Goal: Contribute content

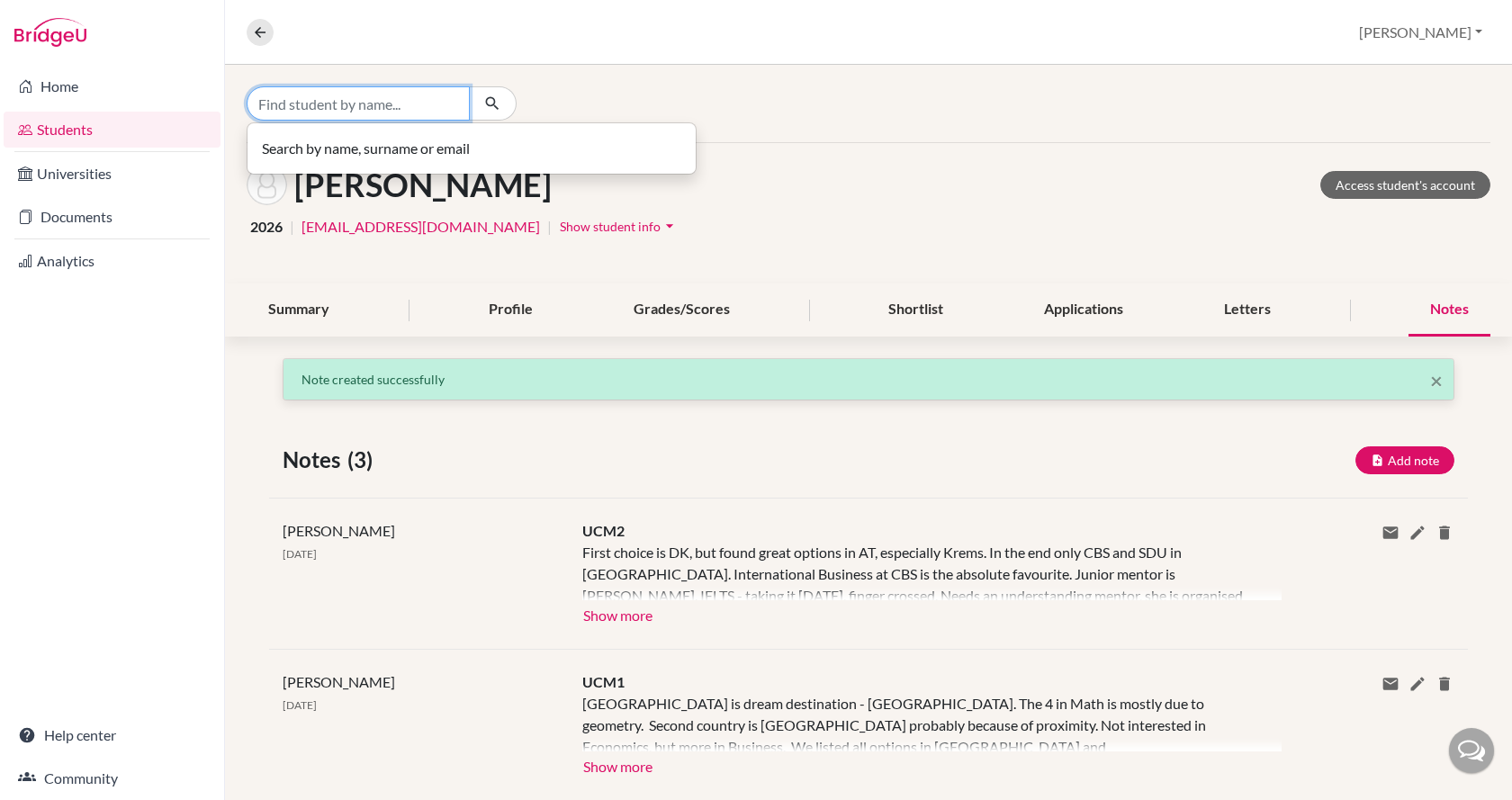
click at [404, 106] on input "Find student by name..." at bounding box center [358, 103] width 224 height 34
type input "l"
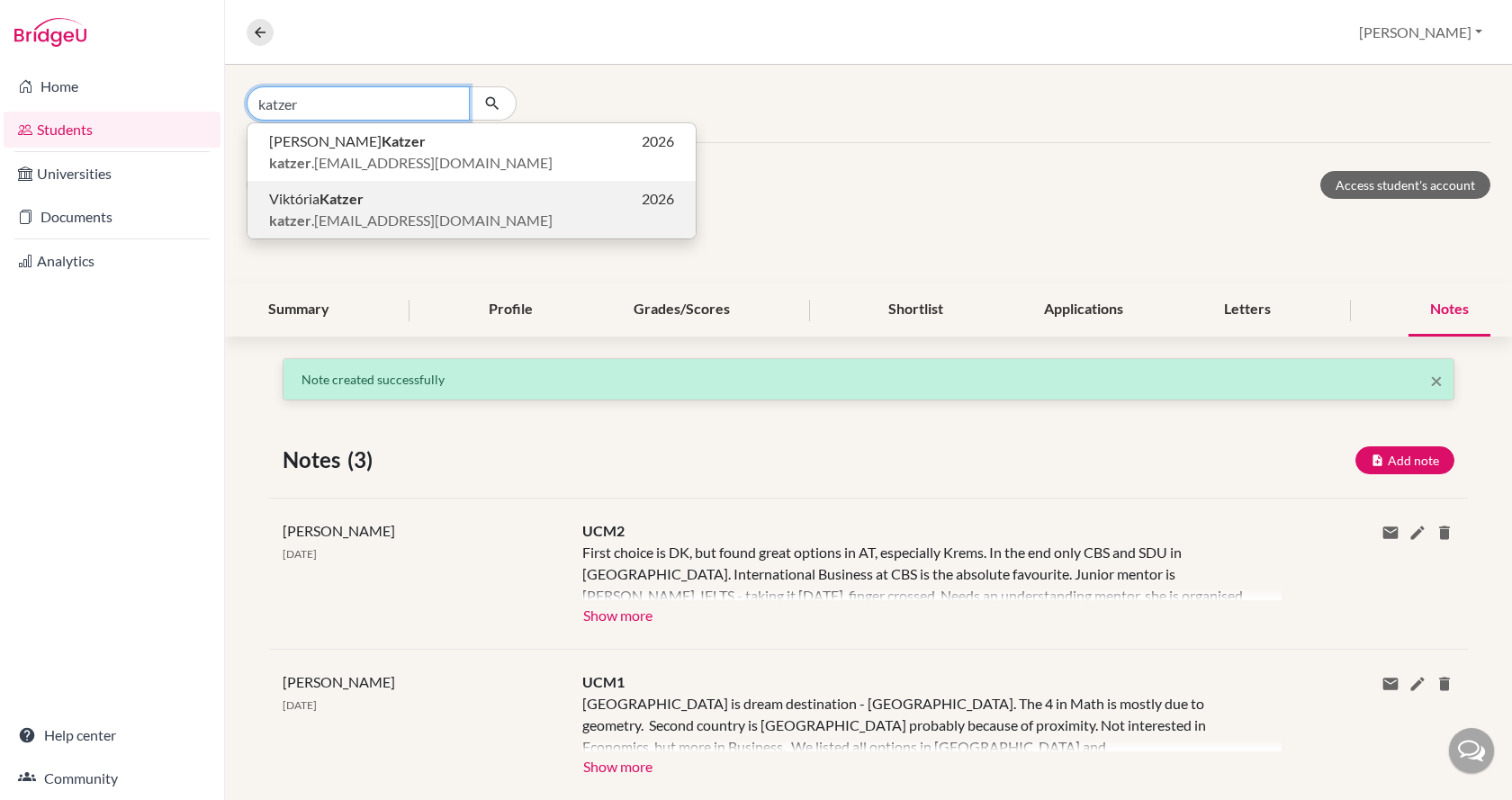
type input "katzer"
click at [405, 211] on span "[PERSON_NAME] .[PERSON_NAME][EMAIL_ADDRESS][DOMAIN_NAME]" at bounding box center [411, 220] width 284 height 22
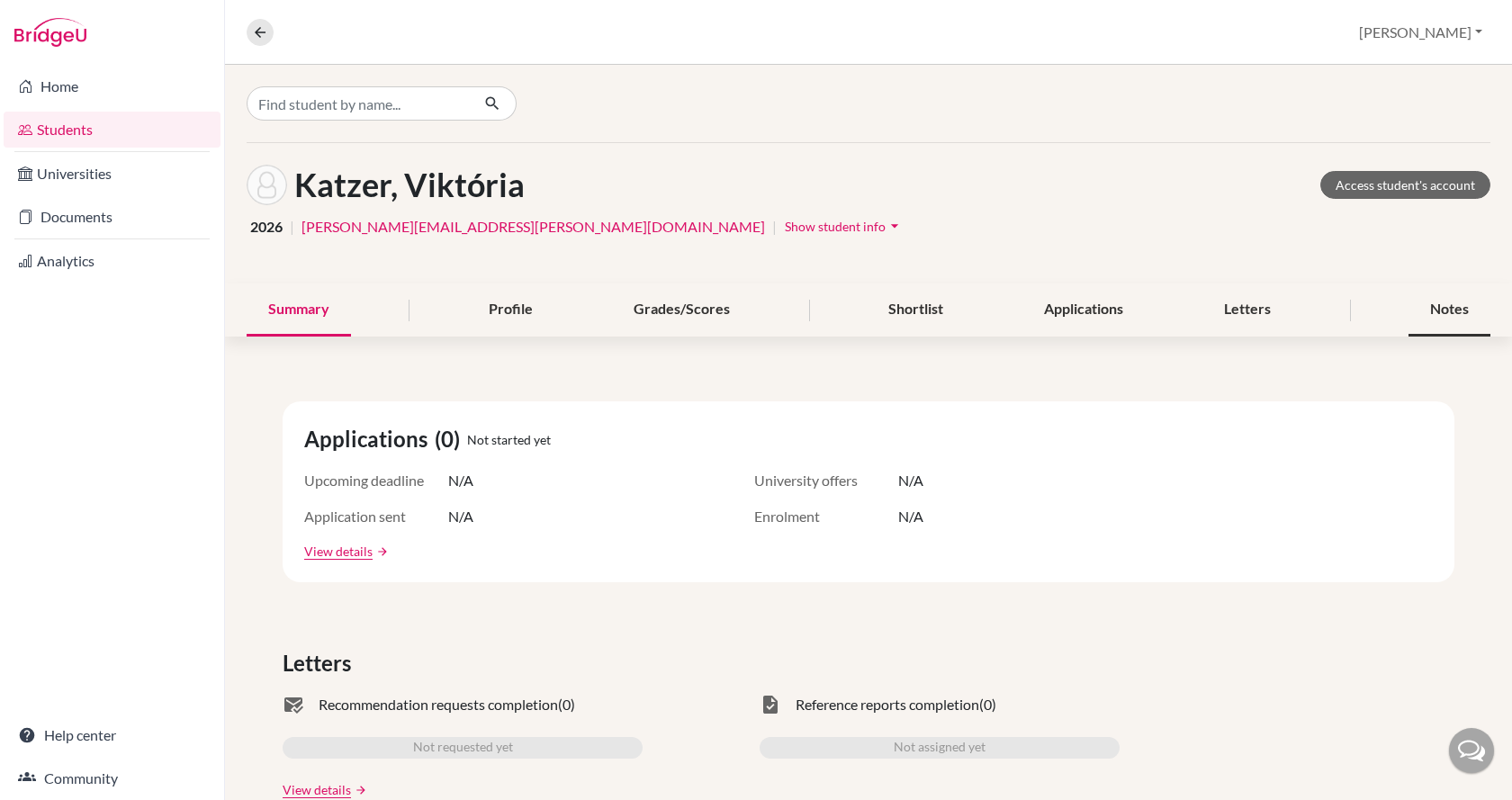
click at [1414, 305] on div "Notes" at bounding box center [1449, 310] width 82 height 54
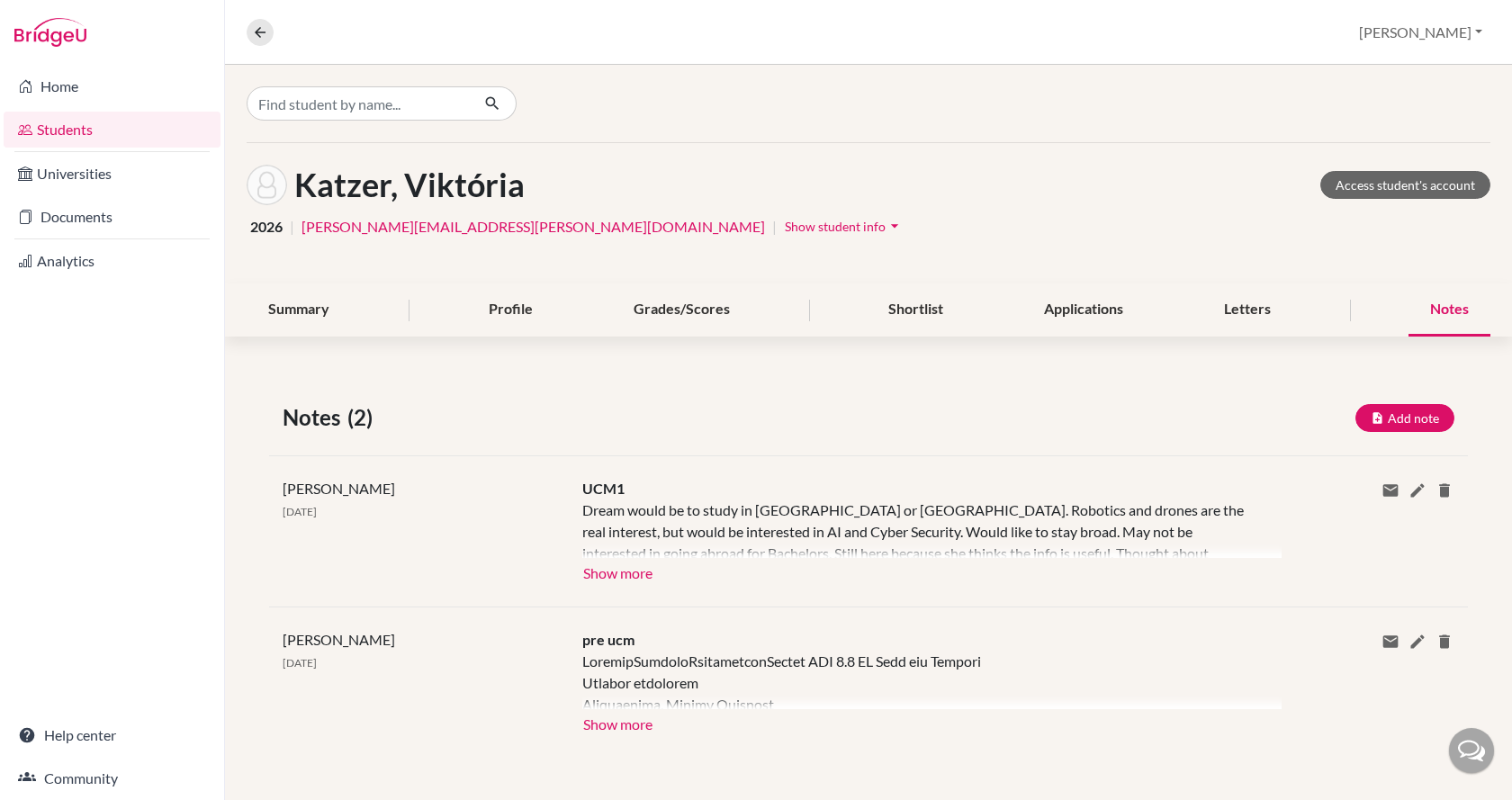
click at [651, 566] on div "UCM1 Dream would be to study in [GEOGRAPHIC_DATA] or [GEOGRAPHIC_DATA]. Robotic…" at bounding box center [918, 532] width 699 height 107
click at [644, 570] on button "Show more" at bounding box center [618, 572] width 71 height 27
click at [644, 558] on div "Dream would be to study in [GEOGRAPHIC_DATA] or [GEOGRAPHIC_DATA]. Robotics and…" at bounding box center [918, 529] width 672 height 58
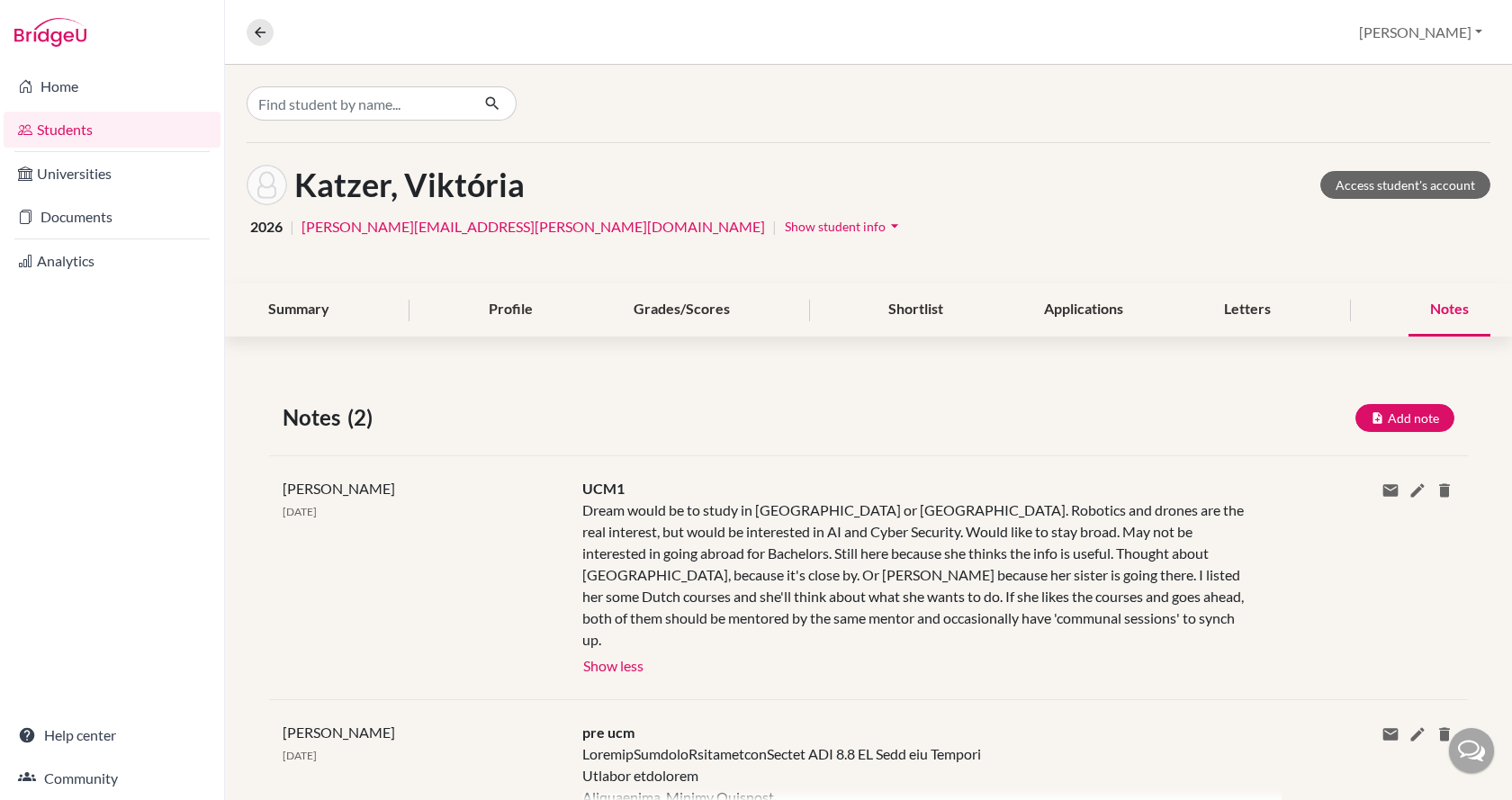
click at [743, 541] on div "Dream would be to study in [GEOGRAPHIC_DATA] or [GEOGRAPHIC_DATA]. Robotics and…" at bounding box center [918, 575] width 672 height 151
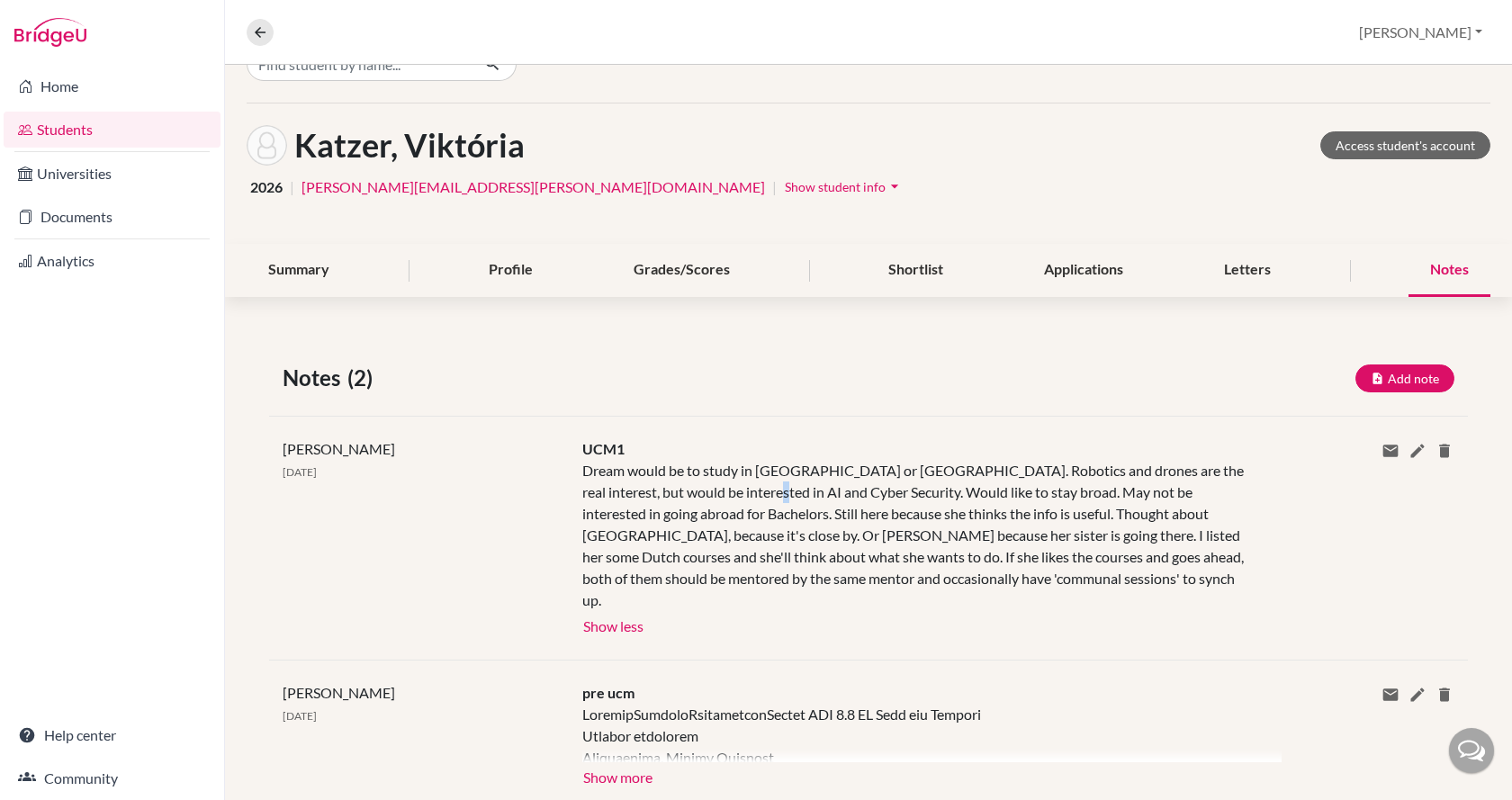
scroll to position [72, 0]
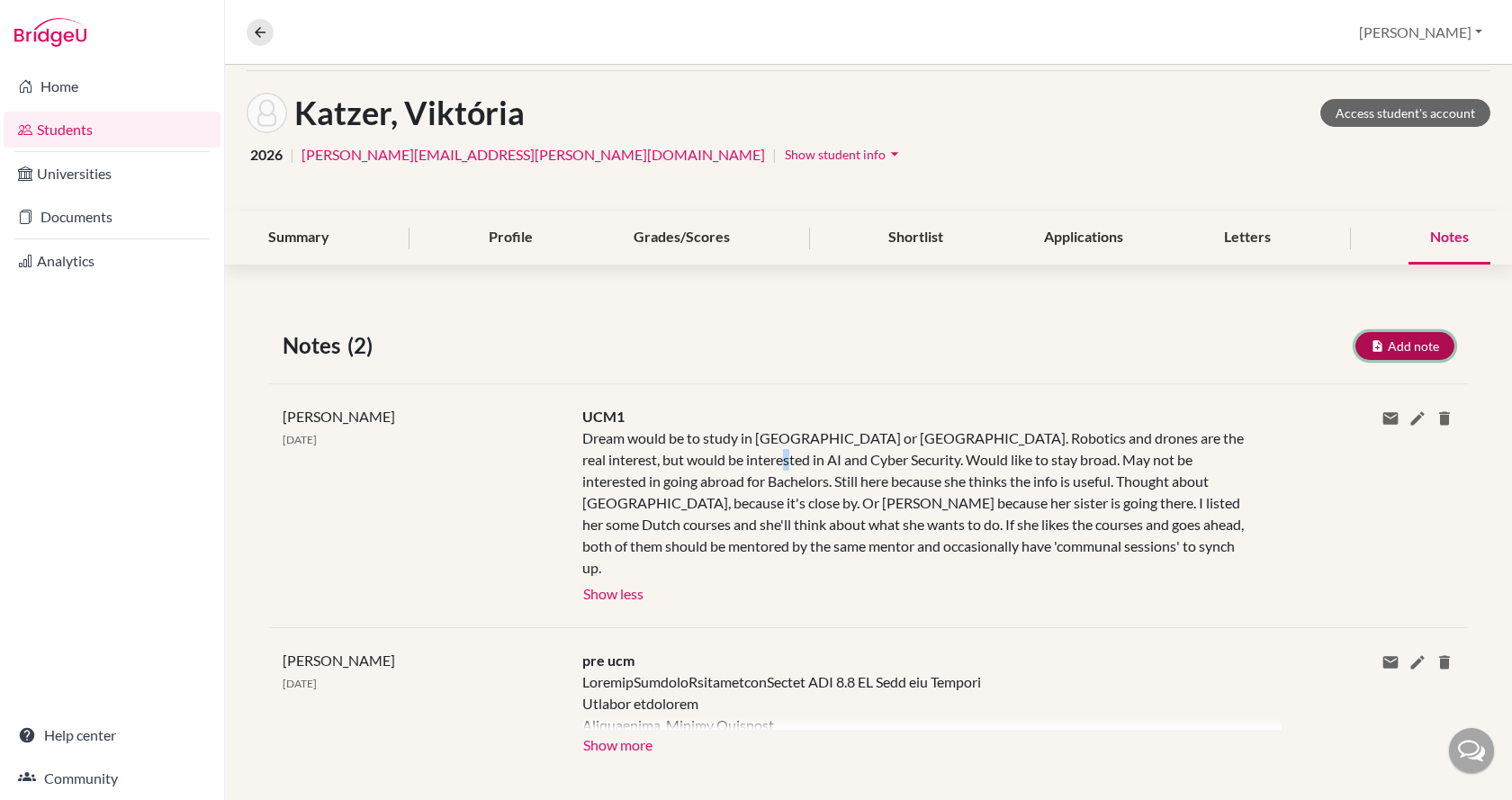
click at [1390, 344] on button "Add note" at bounding box center [1404, 346] width 99 height 28
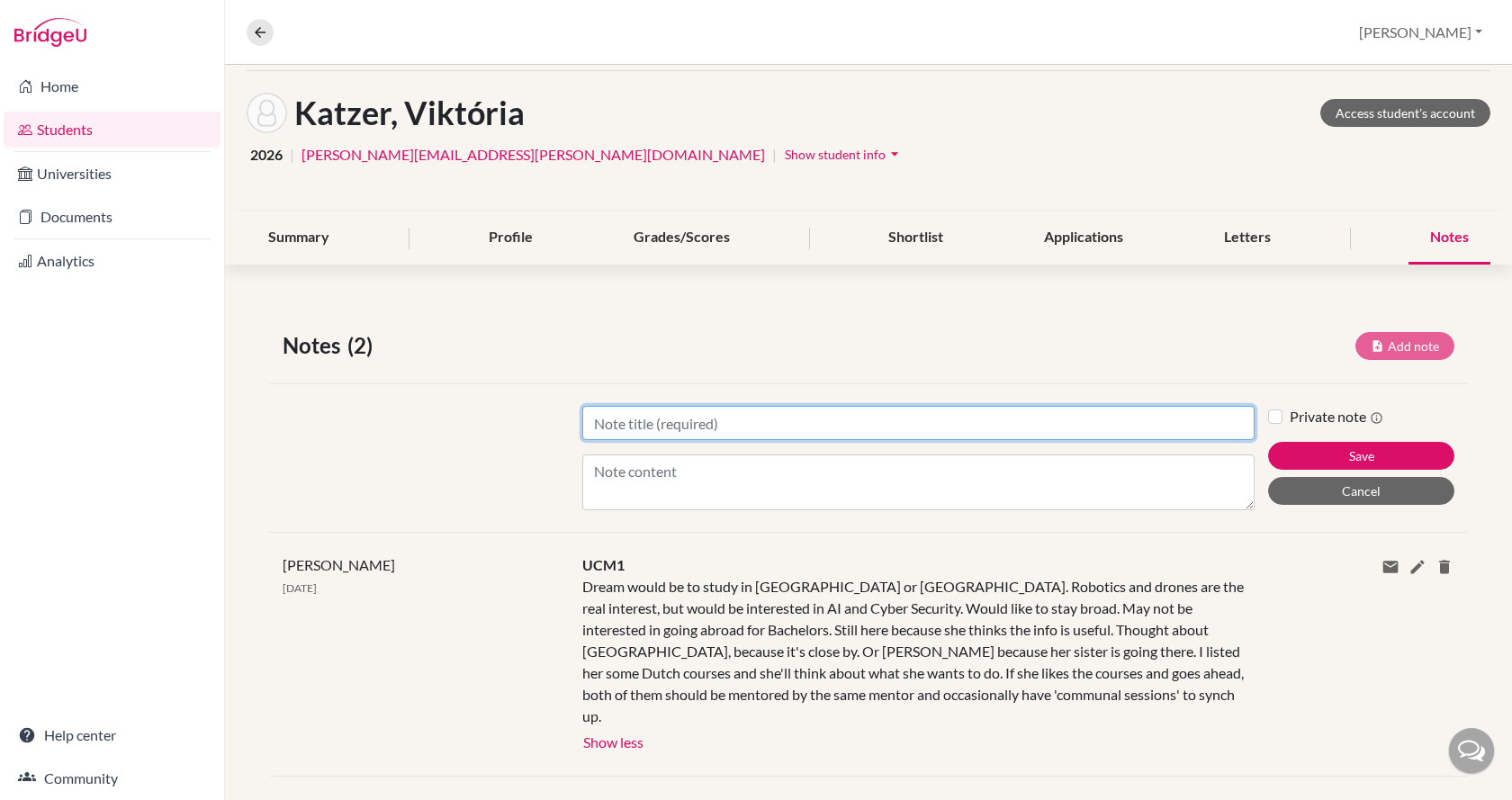
click at [874, 420] on input "Title" at bounding box center [918, 423] width 672 height 34
type input "UCM2"
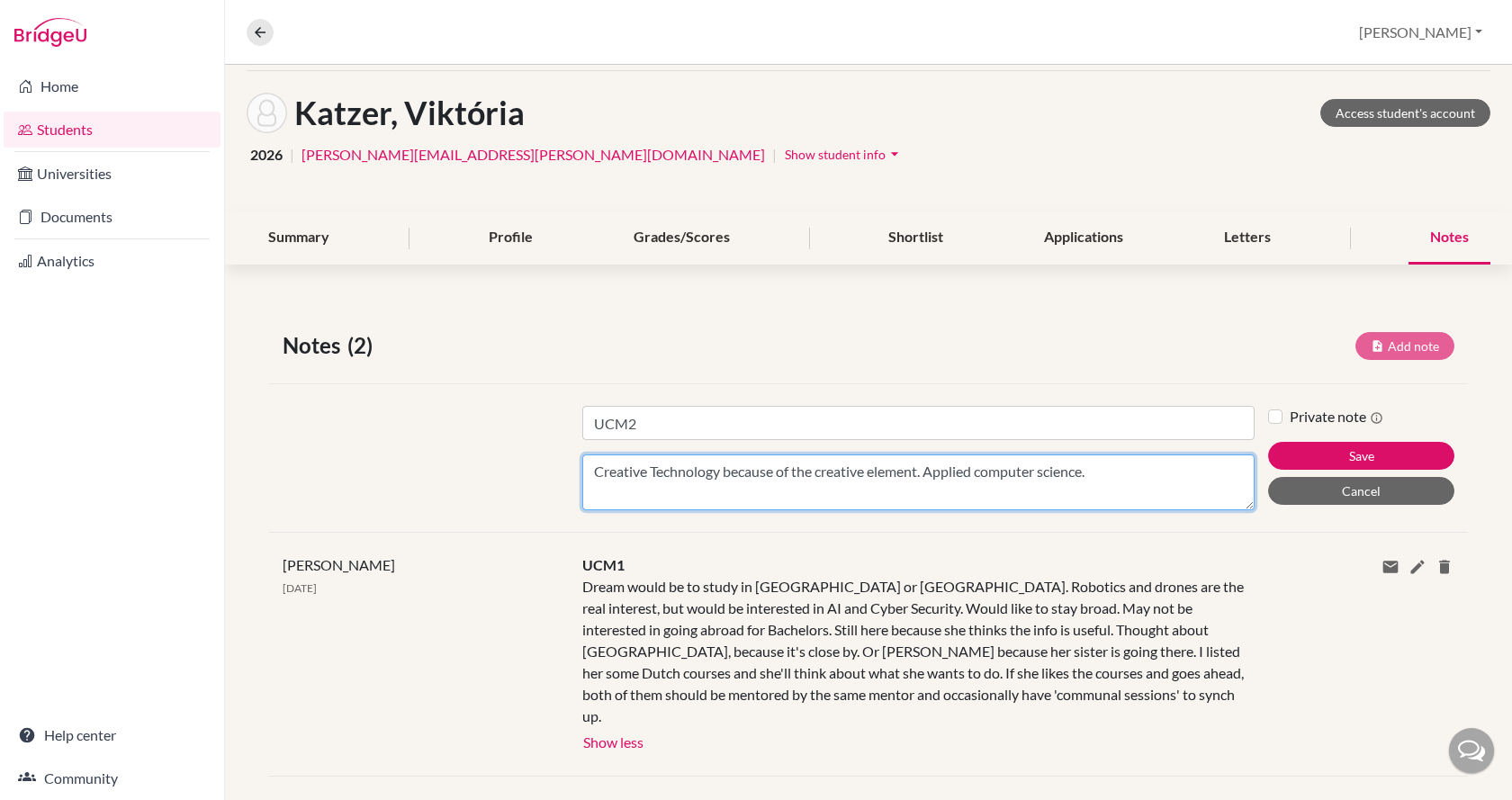
type textarea "Creative Technology because of the creative element. Applied computer science."
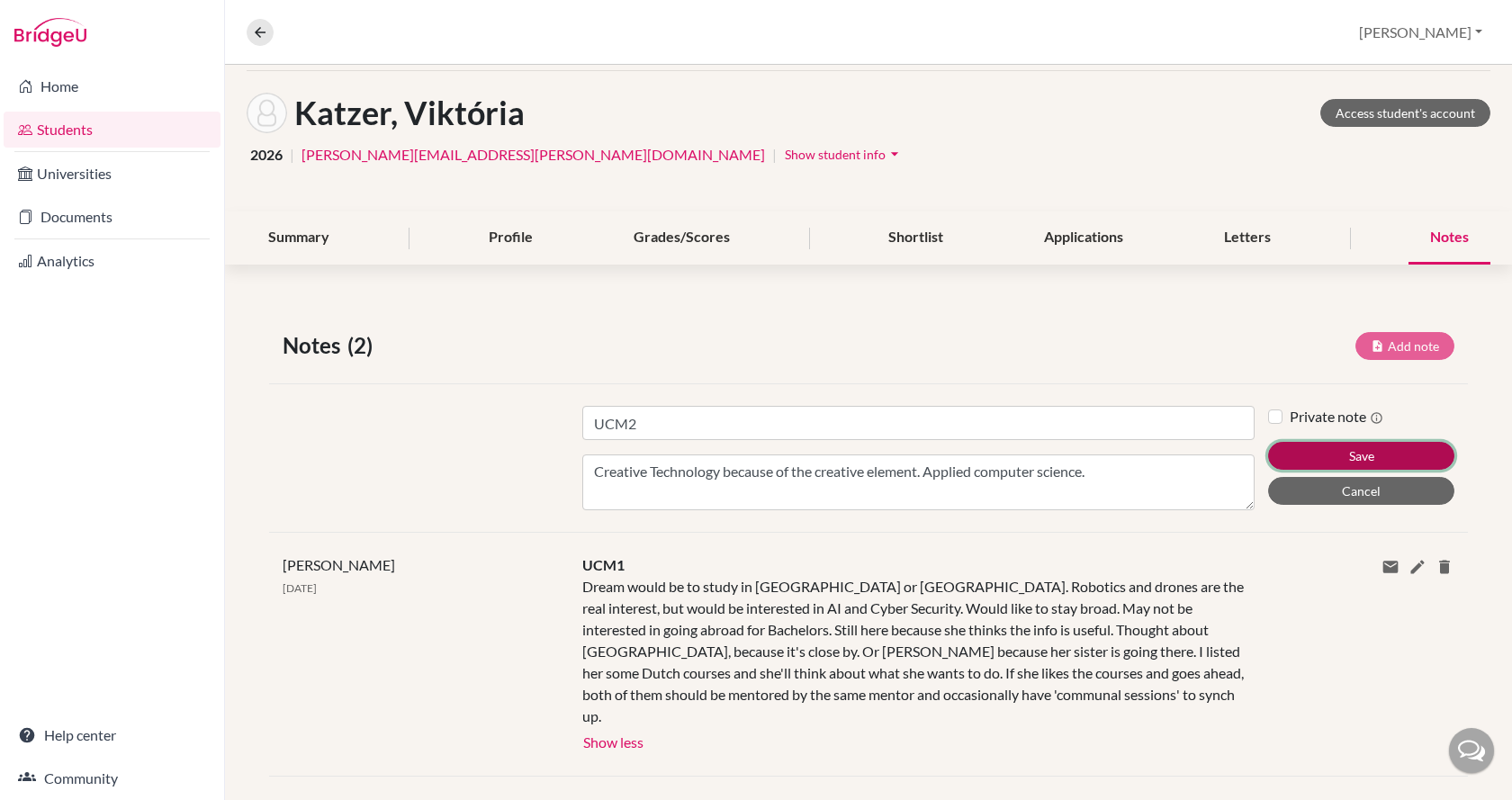
click at [1285, 452] on button "Save" at bounding box center [1361, 456] width 186 height 28
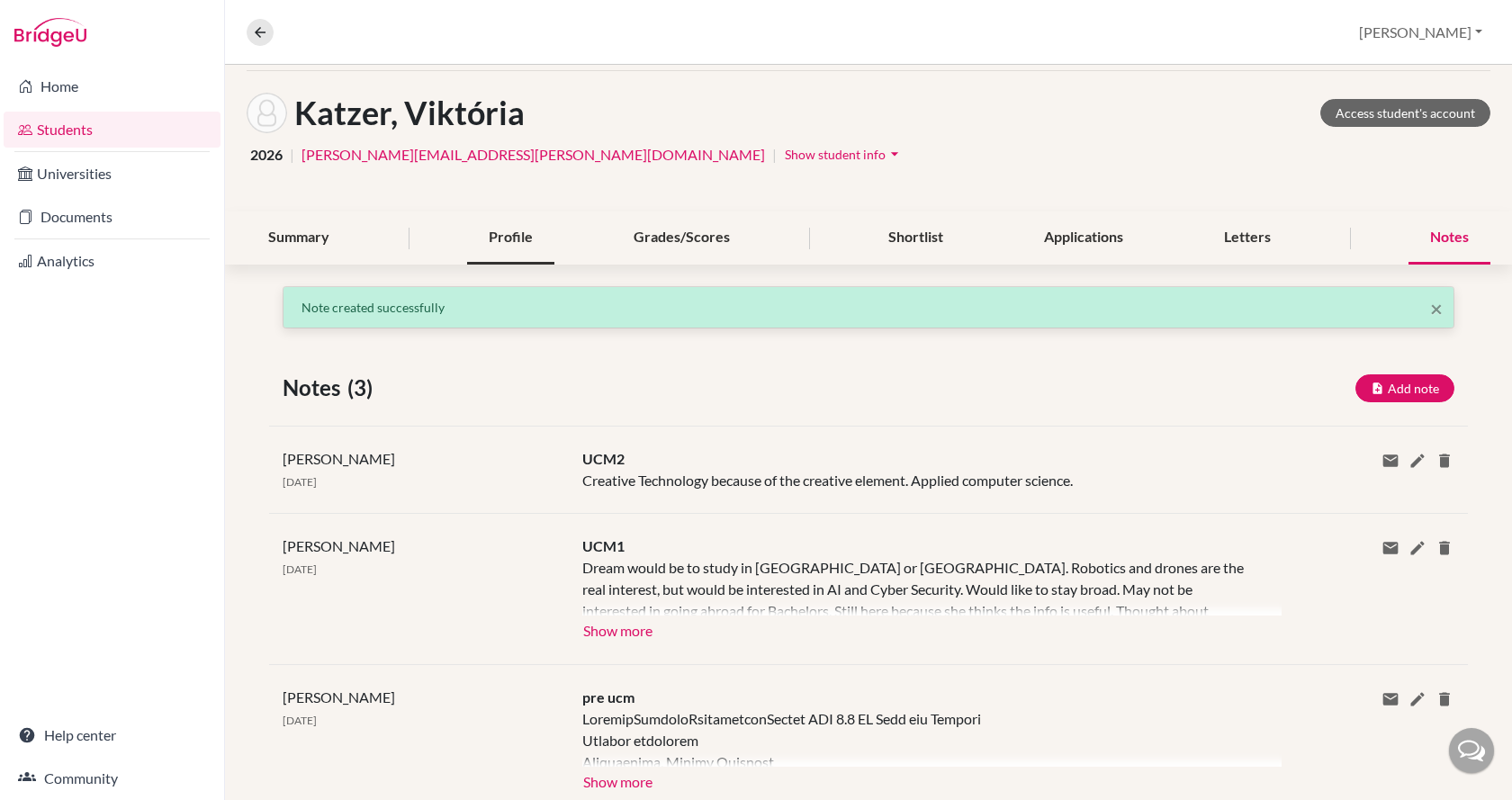
click at [528, 232] on div "Profile" at bounding box center [510, 238] width 87 height 54
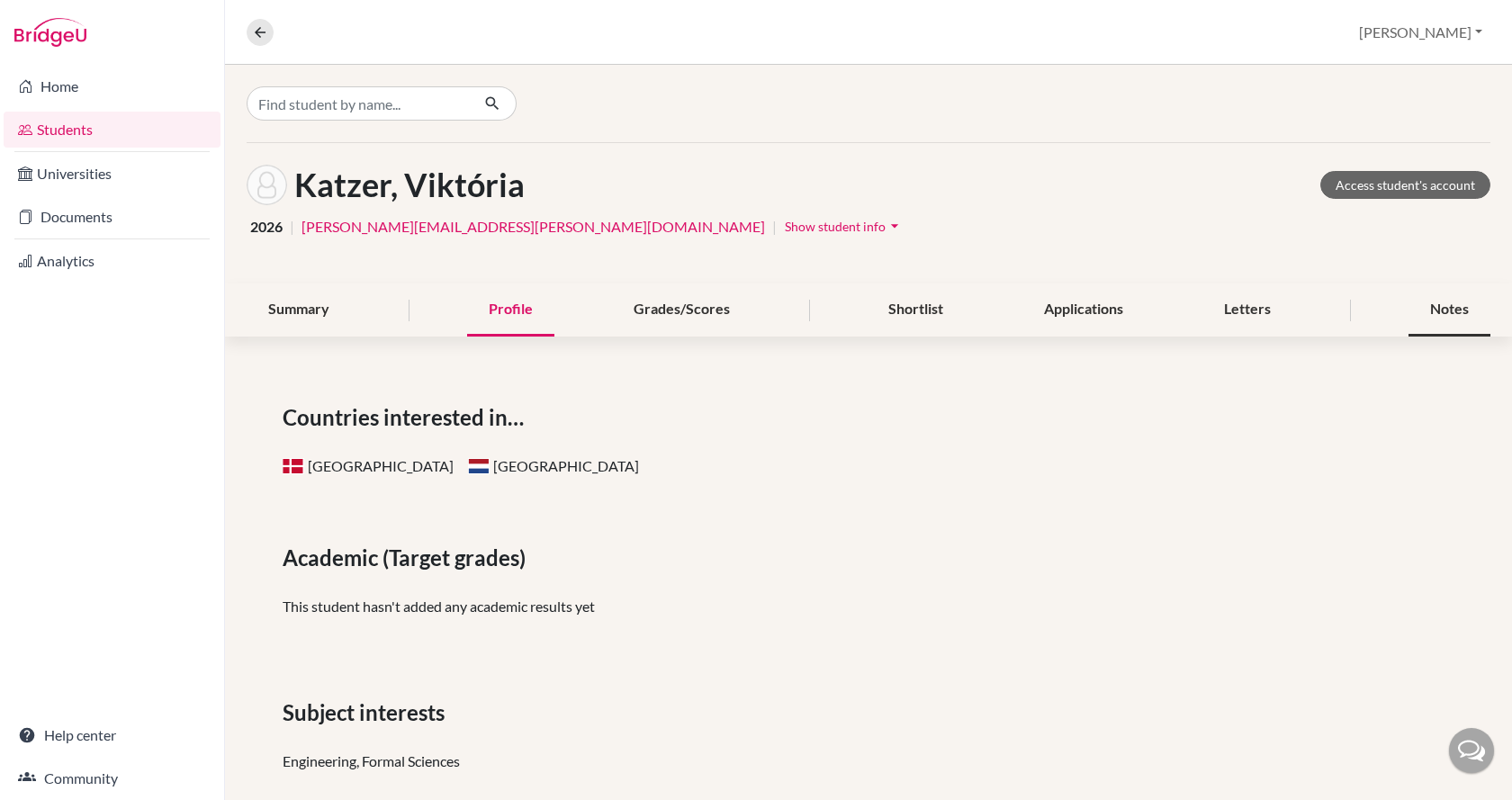
click at [1434, 305] on div "Notes" at bounding box center [1449, 310] width 82 height 54
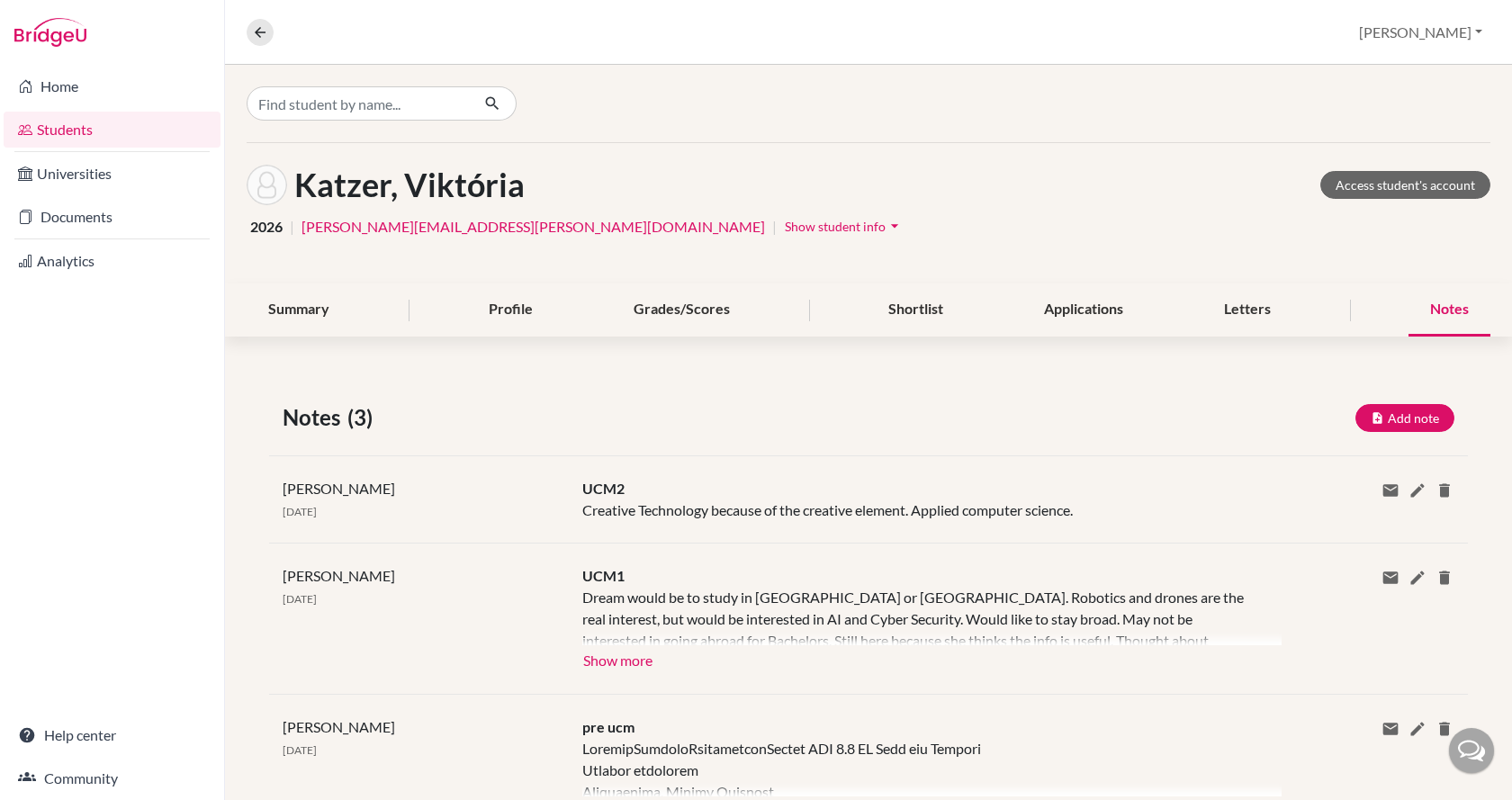
scroll to position [88, 0]
